Goal: Transaction & Acquisition: Purchase product/service

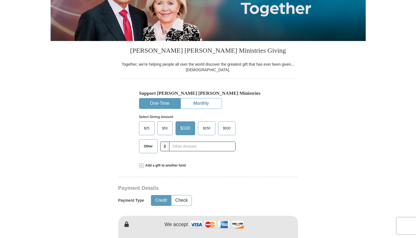
scroll to position [98, 0]
click at [169, 102] on button "One-Time" at bounding box center [159, 103] width 41 height 10
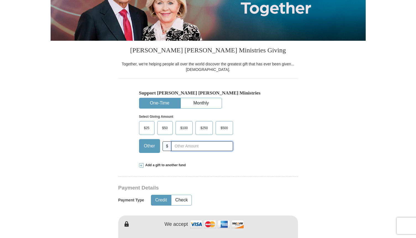
click at [182, 146] on input "text" at bounding box center [201, 146] width 61 height 10
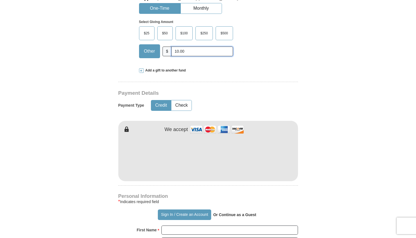
scroll to position [193, 0]
type input "10.00"
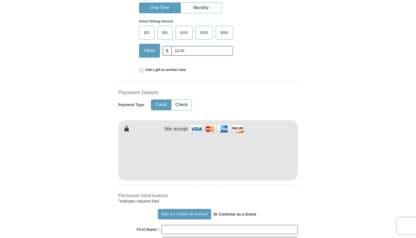
click at [88, 139] on form "Already have an account? Sign in for faster giving. Don't have an account? Crea…" at bounding box center [208, 168] width 315 height 678
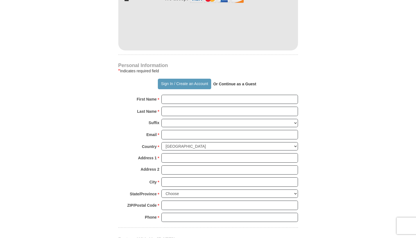
scroll to position [323, 0]
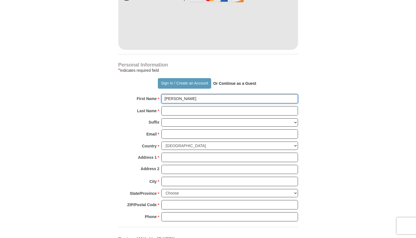
type input "Dawn"
type input "Black"
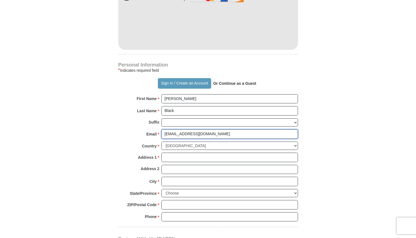
type input "dawnmblack60@gmail.com"
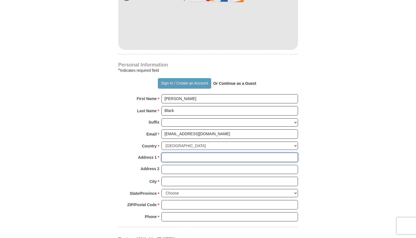
scroll to position [324, 0]
type input "10 N 2nd Street"
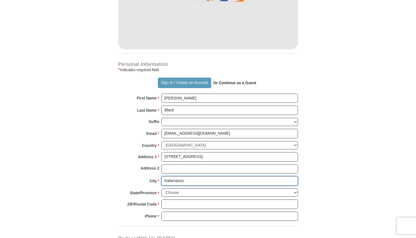
type input "Kalamazoo"
select select "MI"
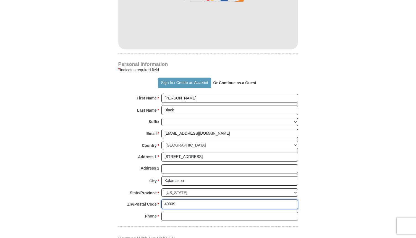
type input "49009"
type input "269"
type input "2696156045"
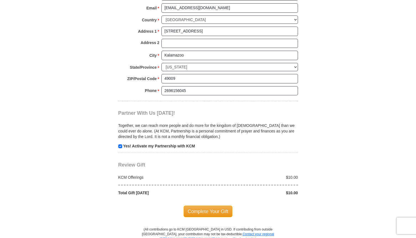
scroll to position [449, 0]
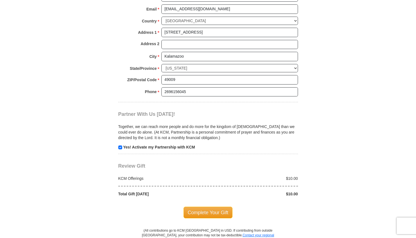
click at [121, 145] on input "checkbox" at bounding box center [120, 147] width 4 height 4
checkbox input "false"
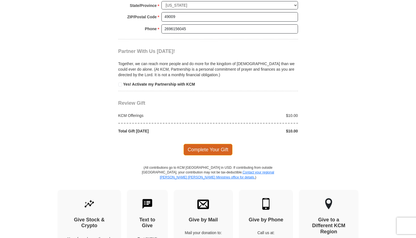
scroll to position [511, 0]
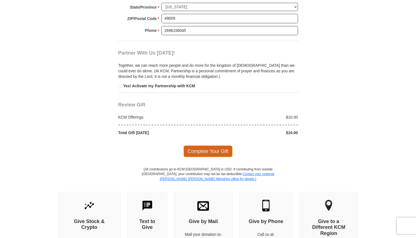
click at [202, 145] on span "Complete Your Gift" at bounding box center [208, 151] width 49 height 12
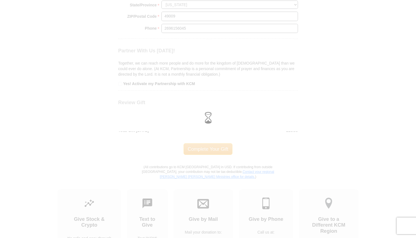
scroll to position [512, 0]
